Goal: Task Accomplishment & Management: Complete application form

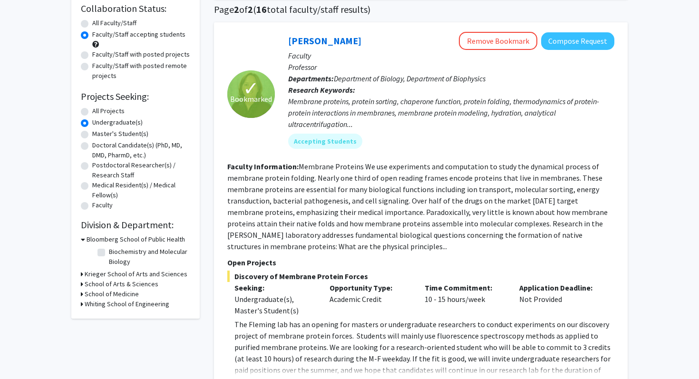
scroll to position [104, 0]
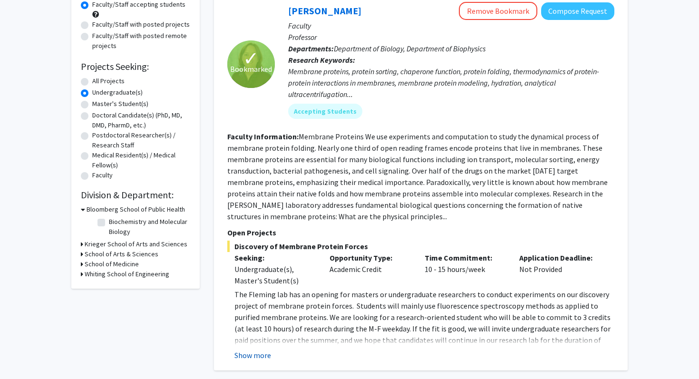
click at [253, 355] on button "Show more" at bounding box center [252, 354] width 37 height 11
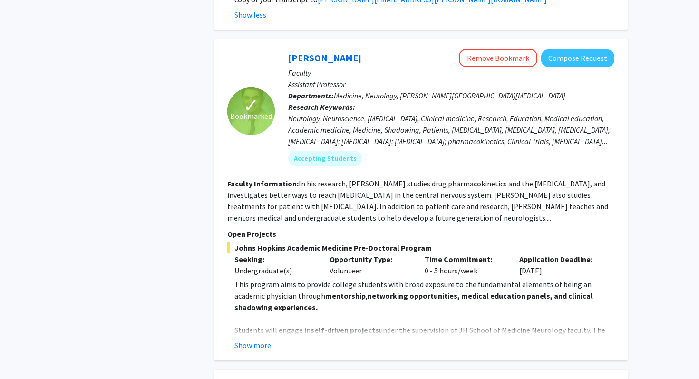
scroll to position [573, 0]
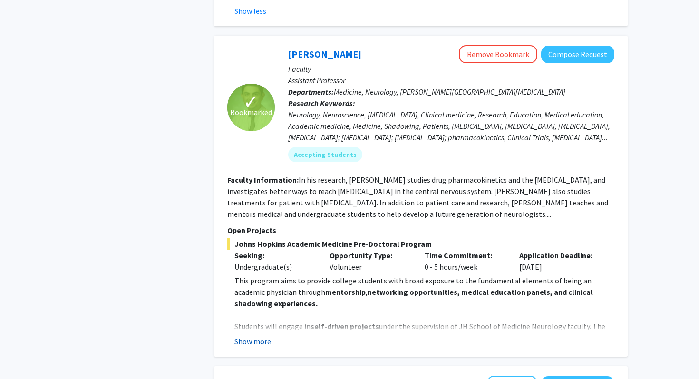
click at [269, 336] on button "Show more" at bounding box center [252, 341] width 37 height 11
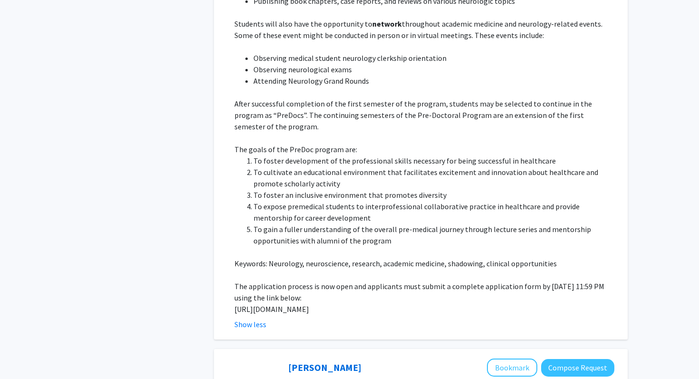
scroll to position [992, 0]
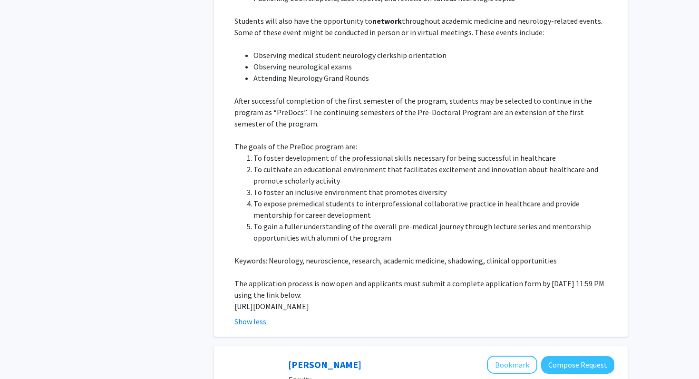
drag, startPoint x: 274, startPoint y: 295, endPoint x: 223, endPoint y: 288, distance: 51.4
copy p "[URL][DOMAIN_NAME]"
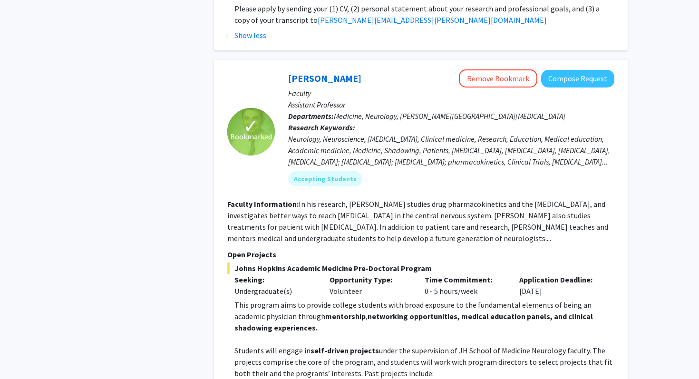
scroll to position [547, 0]
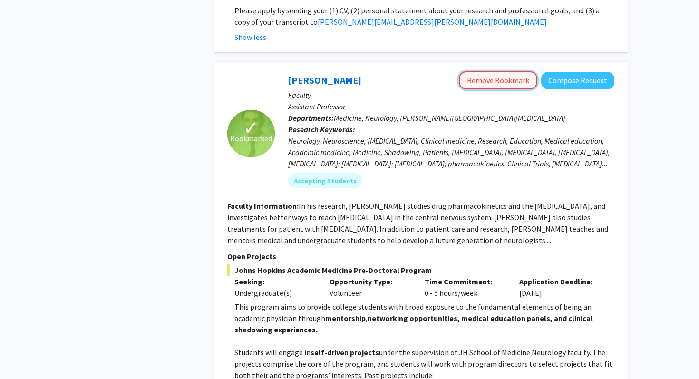
click at [498, 71] on button "Remove Bookmark" at bounding box center [498, 80] width 78 height 18
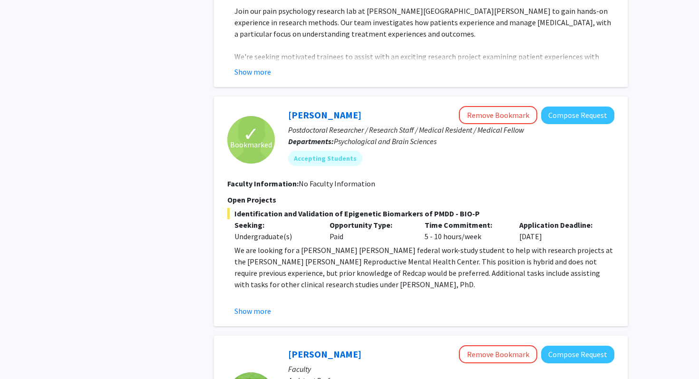
scroll to position [2046, 0]
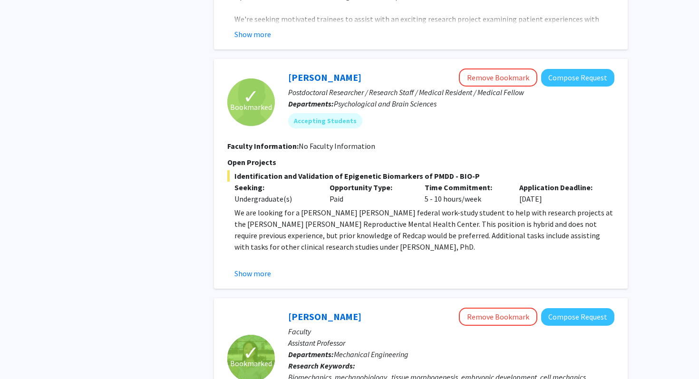
click at [264, 232] on fg-read-more "We are looking for a [PERSON_NAME] [PERSON_NAME] federal work-study student to …" at bounding box center [420, 243] width 387 height 72
click at [263, 268] on button "Show more" at bounding box center [252, 273] width 37 height 11
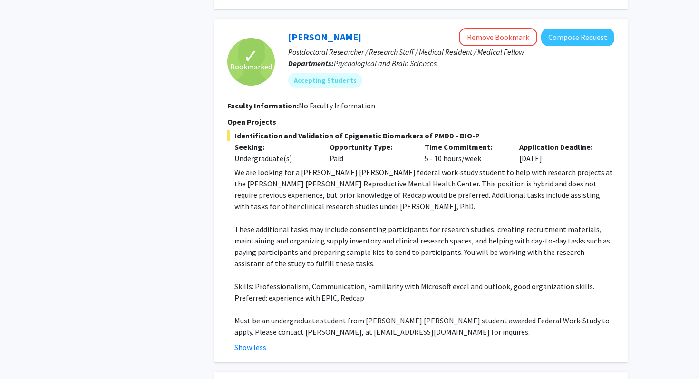
scroll to position [2142, 0]
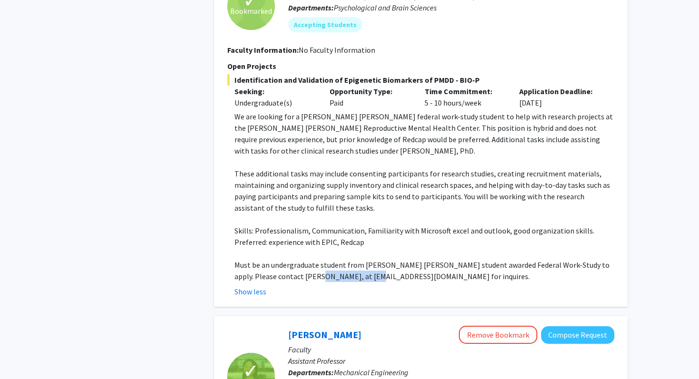
drag, startPoint x: 292, startPoint y: 244, endPoint x: 350, endPoint y: 247, distance: 58.1
click at [350, 259] on p "Must be an undergraduate student from [PERSON_NAME] [PERSON_NAME] student award…" at bounding box center [424, 270] width 380 height 23
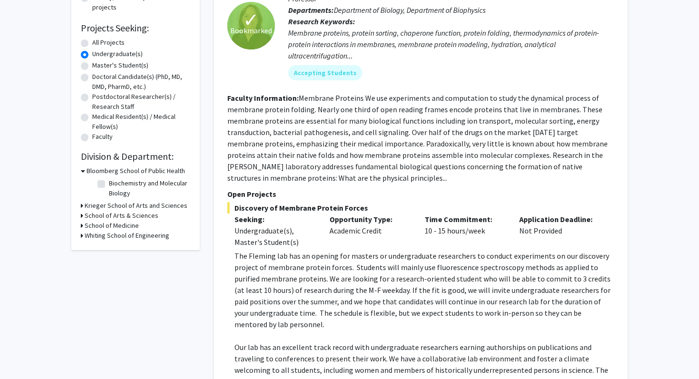
scroll to position [0, 0]
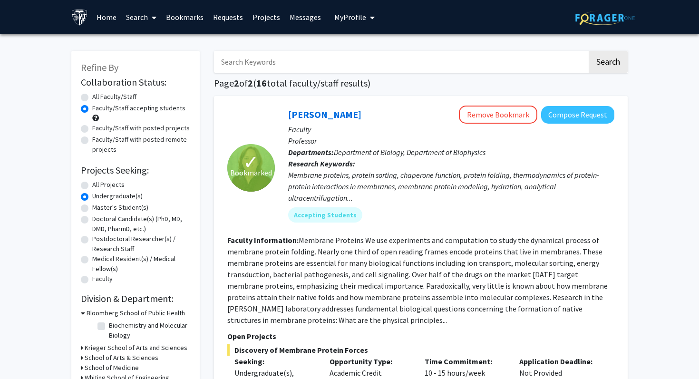
click at [186, 21] on link "Bookmarks" at bounding box center [184, 16] width 47 height 33
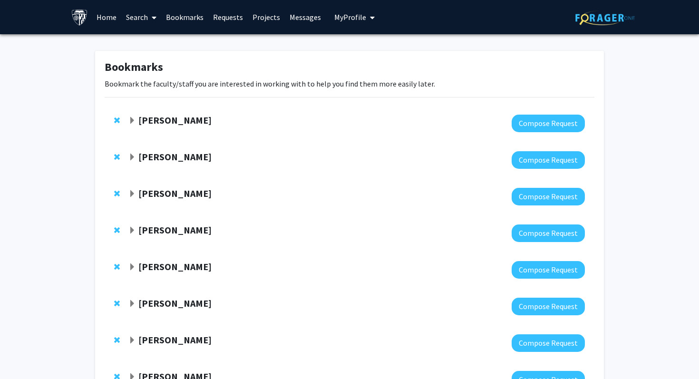
click at [134, 119] on span "Expand Sixuan Li Bookmark" at bounding box center [132, 121] width 8 height 8
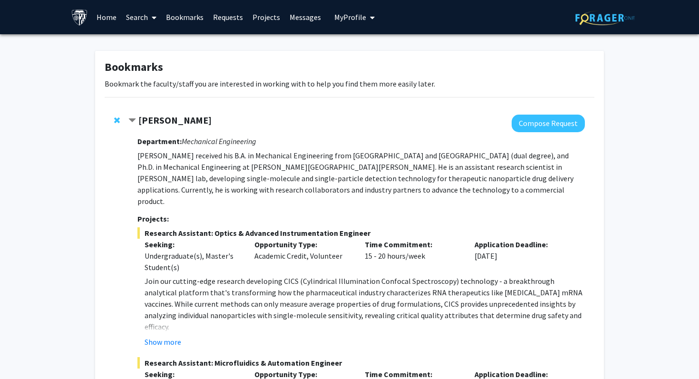
click at [134, 119] on span "Contract Sixuan Li Bookmark" at bounding box center [132, 121] width 8 height 8
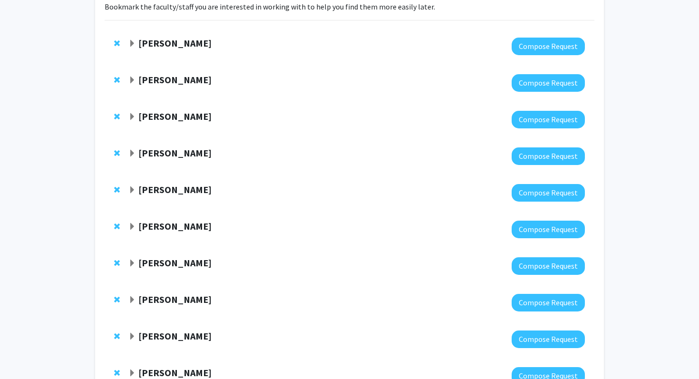
scroll to position [225, 0]
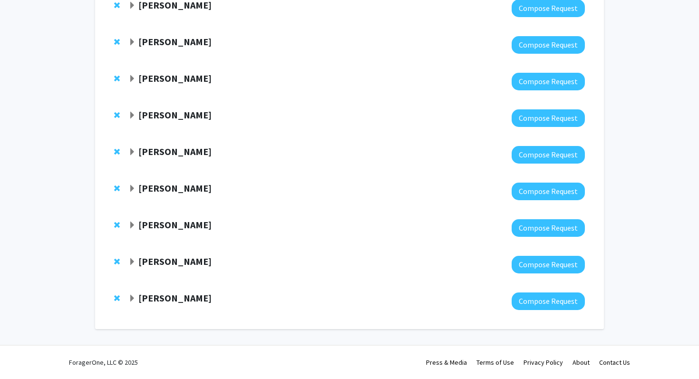
click at [162, 293] on strong "[PERSON_NAME]" at bounding box center [174, 298] width 73 height 12
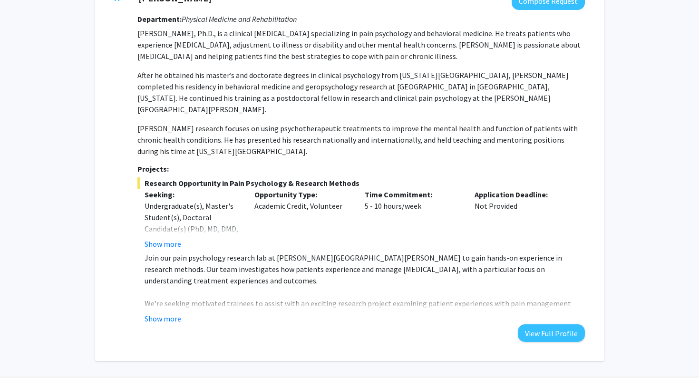
scroll to position [545, 0]
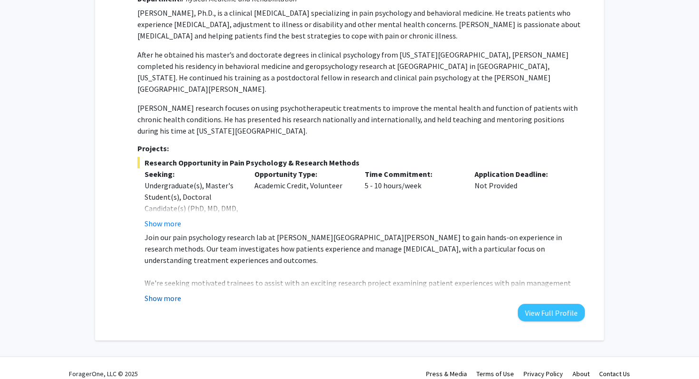
click at [162, 292] on button "Show more" at bounding box center [162, 297] width 37 height 11
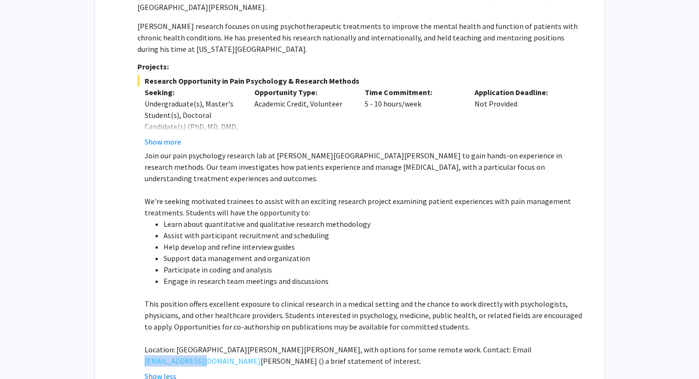
scroll to position [629, 0]
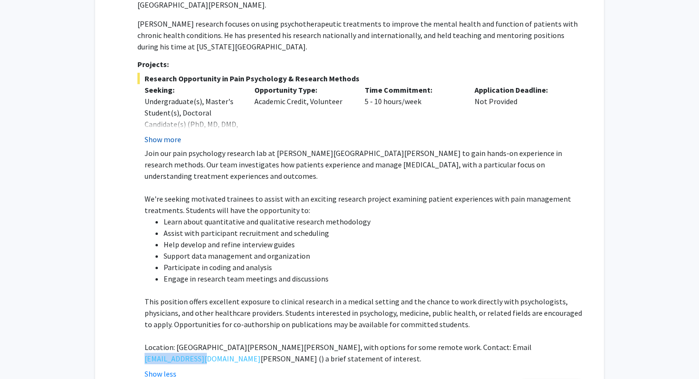
click at [156, 134] on button "Show more" at bounding box center [162, 139] width 37 height 11
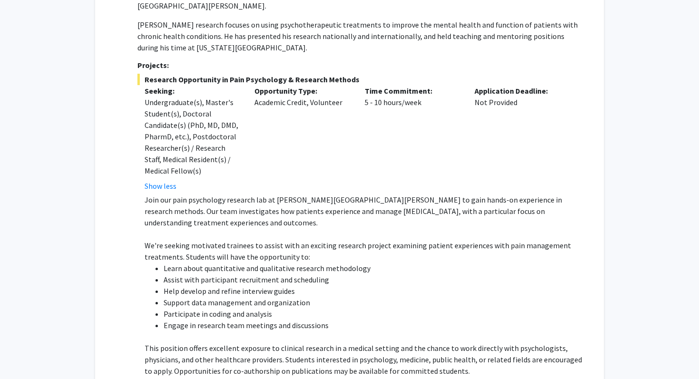
scroll to position [750, 0]
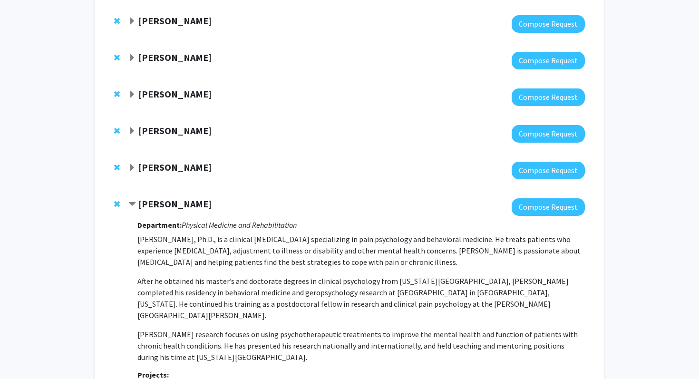
click at [133, 203] on span "Contract Fenan Rassu Bookmark" at bounding box center [132, 205] width 8 height 8
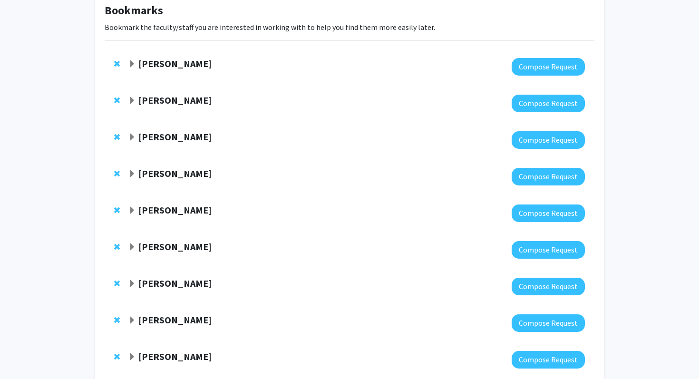
scroll to position [0, 0]
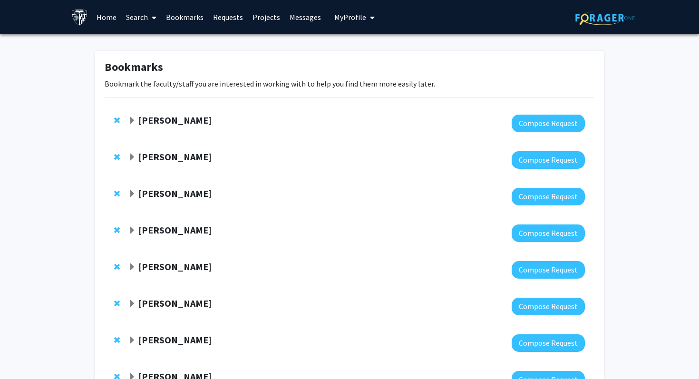
click at [132, 130] on div at bounding box center [356, 124] width 456 height 18
click at [132, 117] on span "Expand Sixuan Li Bookmark" at bounding box center [132, 121] width 8 height 8
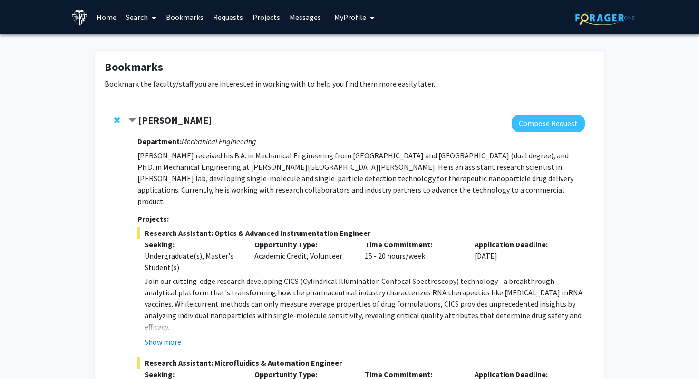
click at [170, 128] on div at bounding box center [356, 124] width 456 height 18
click at [170, 125] on strong "[PERSON_NAME]" at bounding box center [174, 120] width 73 height 12
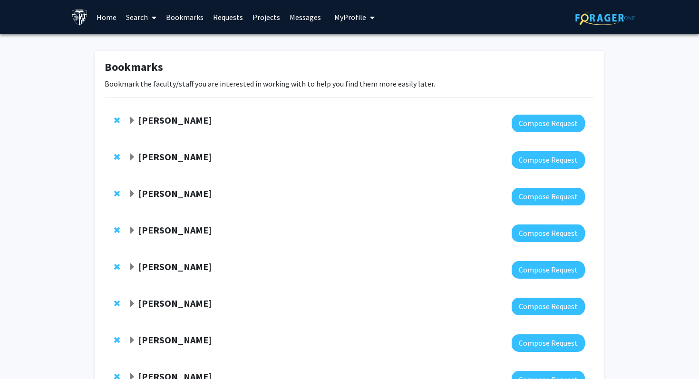
click at [131, 122] on span "Expand Sixuan Li Bookmark" at bounding box center [132, 121] width 8 height 8
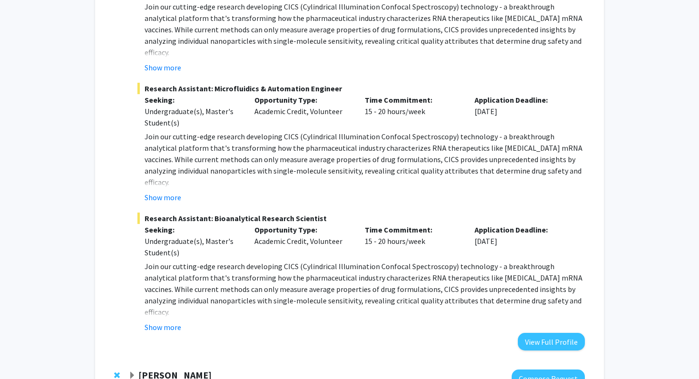
scroll to position [279, 0]
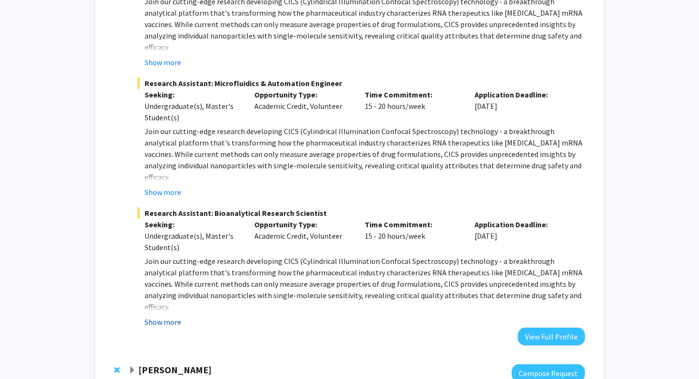
click at [170, 316] on button "Show more" at bounding box center [162, 321] width 37 height 11
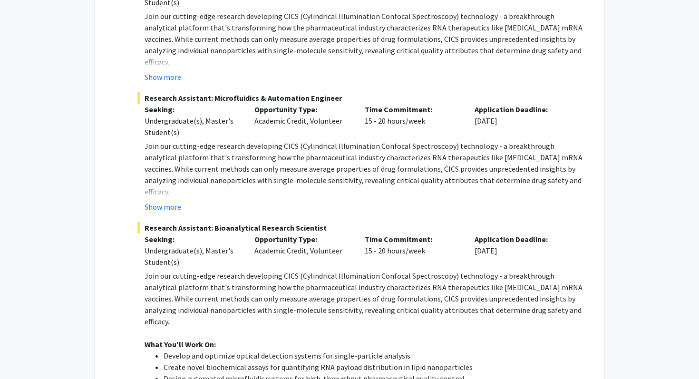
scroll to position [258, 0]
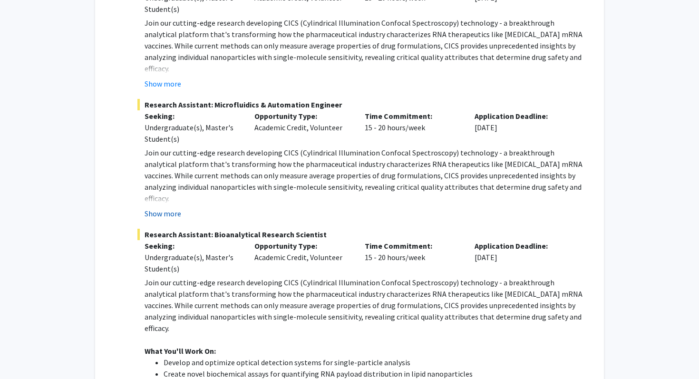
click at [162, 208] on button "Show more" at bounding box center [162, 213] width 37 height 11
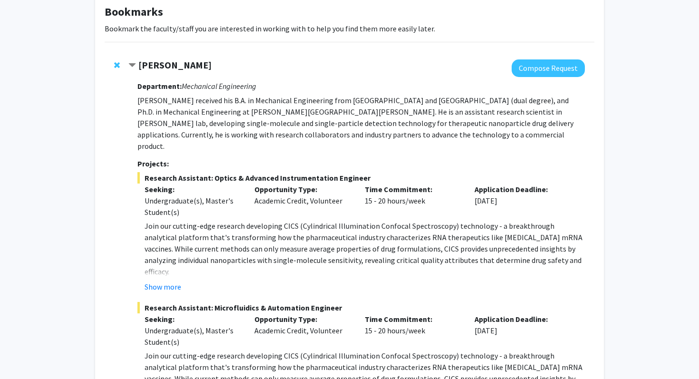
scroll to position [168, 0]
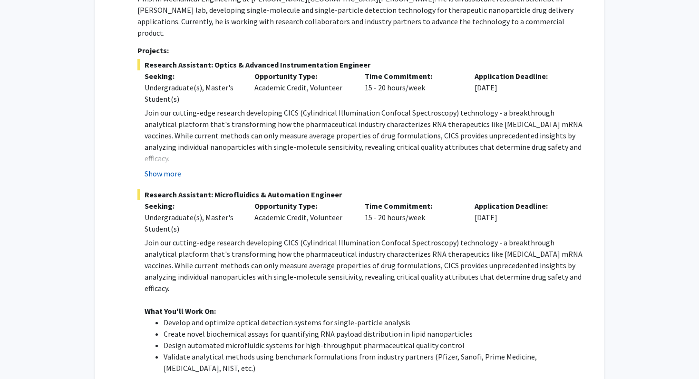
click at [156, 168] on button "Show more" at bounding box center [162, 173] width 37 height 11
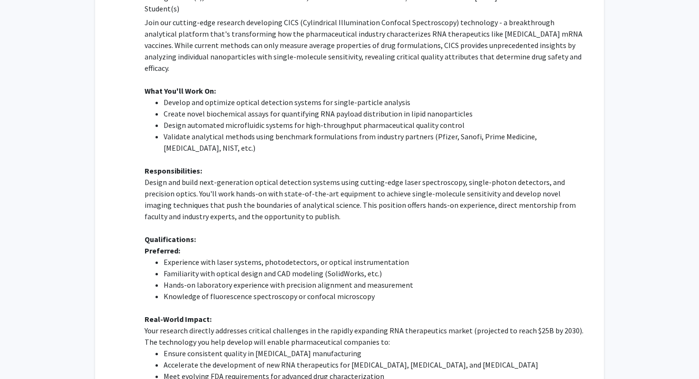
scroll to position [0, 0]
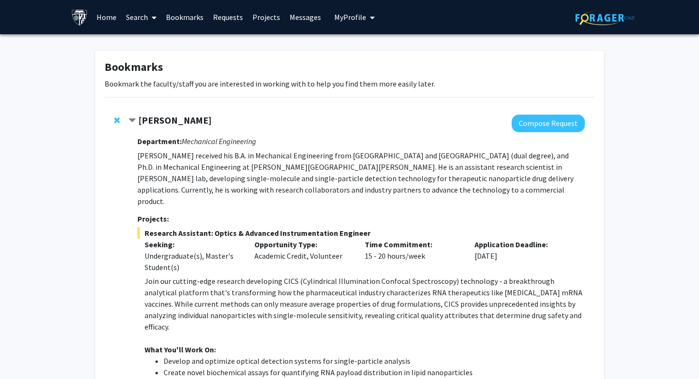
click at [543, 131] on button "Compose Request" at bounding box center [547, 124] width 73 height 18
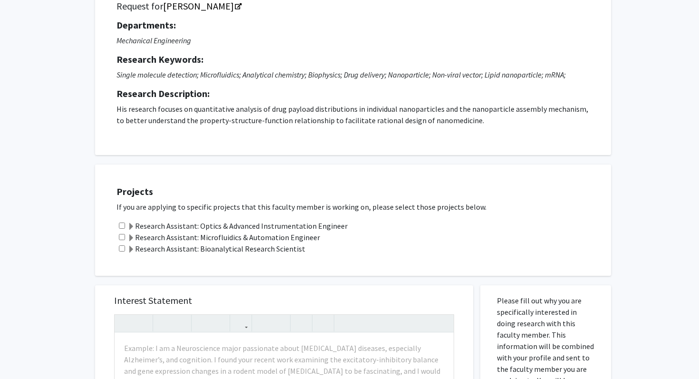
scroll to position [208, 0]
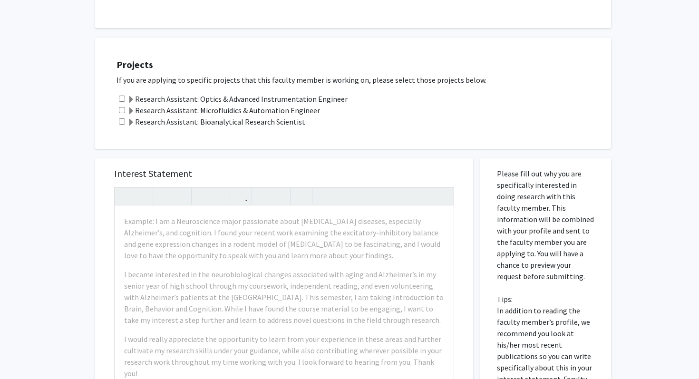
click at [134, 123] on span at bounding box center [131, 123] width 8 height 8
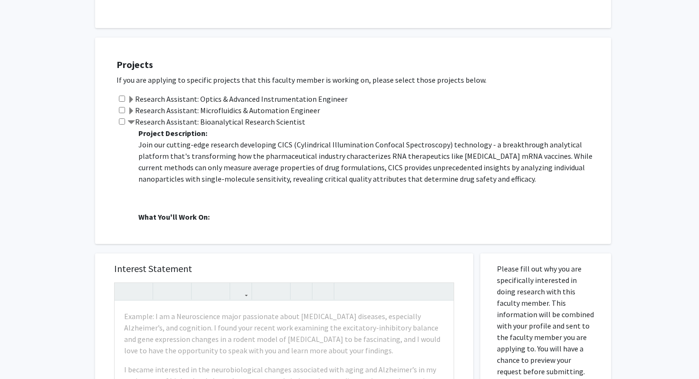
click at [134, 123] on span at bounding box center [131, 123] width 8 height 8
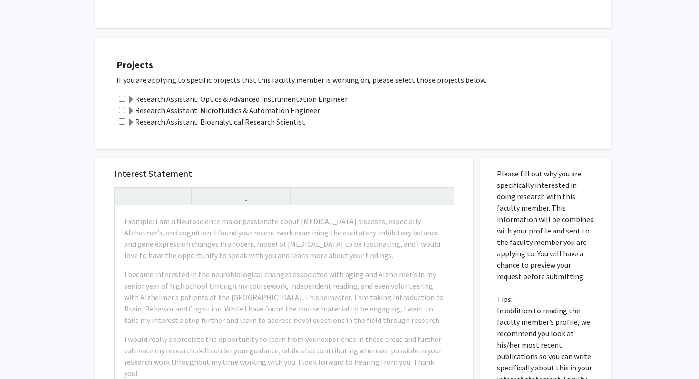
click at [125, 124] on div "Research Assistant: Bioanalytical Research Scientist" at bounding box center [358, 121] width 485 height 11
click at [122, 123] on input "checkbox" at bounding box center [122, 121] width 6 height 6
checkbox input "true"
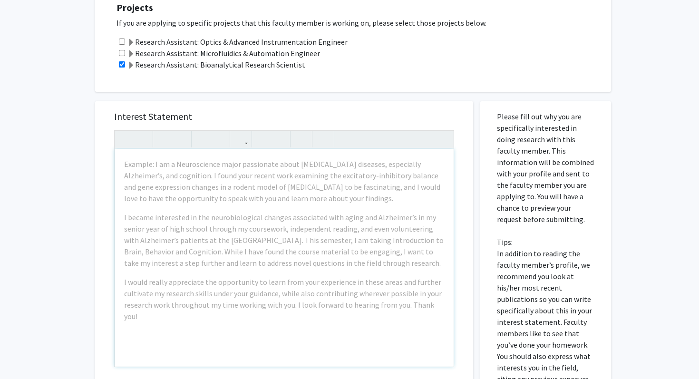
scroll to position [457, 0]
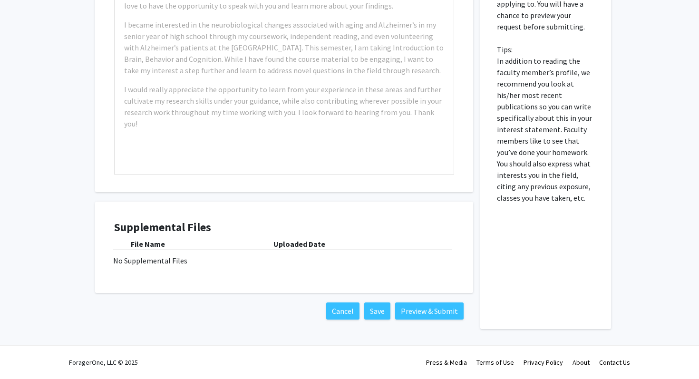
click at [261, 269] on div "Supplemental Files File Name Uploaded Date No Supplemental Files" at bounding box center [284, 247] width 340 height 53
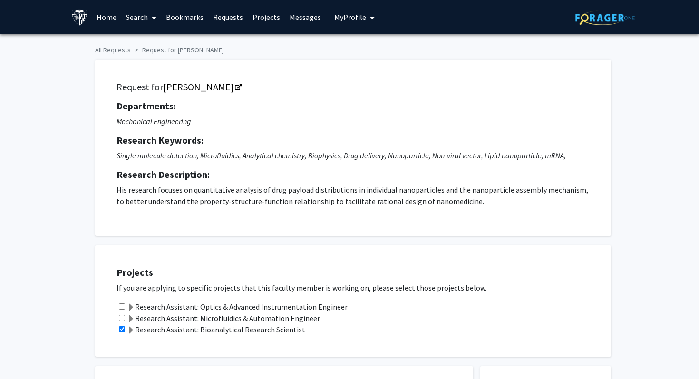
click at [374, 19] on div "Skip navigation Home Search Bookmarks Requests Projects Messages My Profile [PE…" at bounding box center [349, 17] width 570 height 34
click at [370, 19] on icon "My profile dropdown to access profile and logout" at bounding box center [372, 18] width 5 height 8
click at [371, 60] on span "View Profile" at bounding box center [394, 54] width 58 height 10
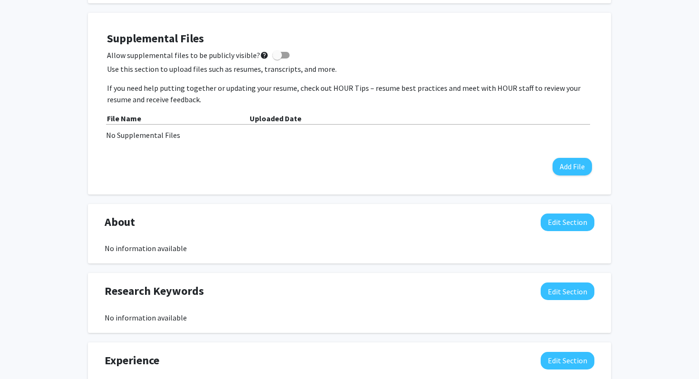
scroll to position [181, 0]
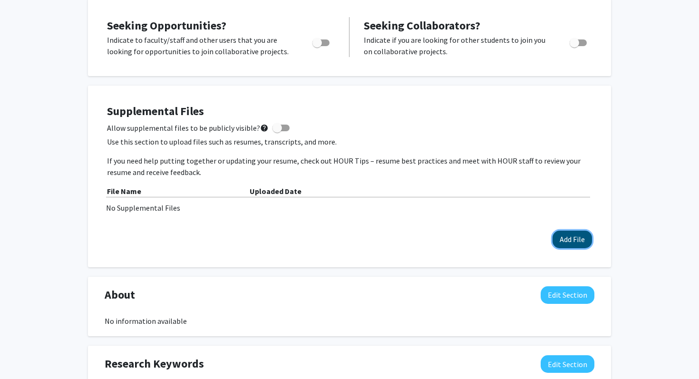
click at [569, 247] on button "Add File" at bounding box center [571, 239] width 39 height 18
